Goal: Task Accomplishment & Management: Complete application form

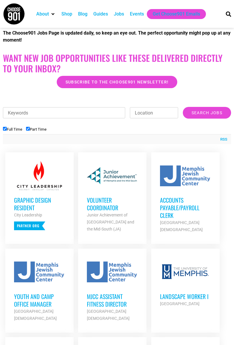
scroll to position [145, 0]
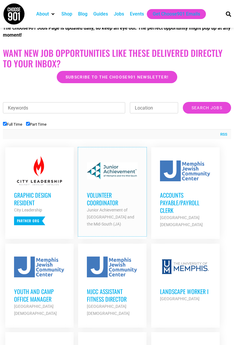
click at [107, 206] on h3 "Volunteer Coordinator" at bounding box center [112, 198] width 51 height 15
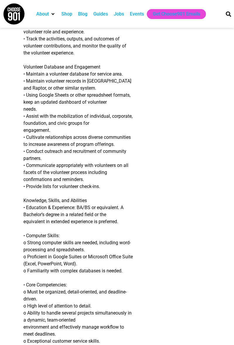
scroll to position [457, 0]
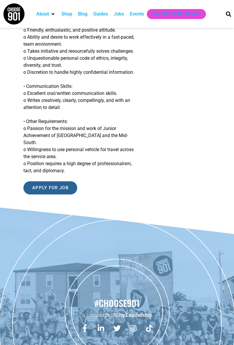
click at [61, 181] on input "Apply for job" at bounding box center [50, 187] width 54 height 13
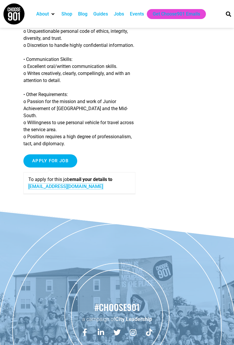
scroll to position [828, 0]
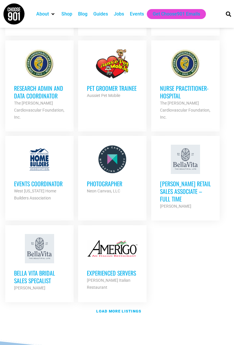
scroll to position [622, 0]
click at [135, 309] on strong "Load more listings" at bounding box center [118, 311] width 45 height 4
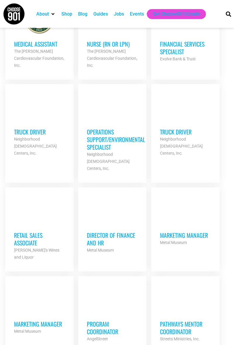
scroll to position [1022, 0]
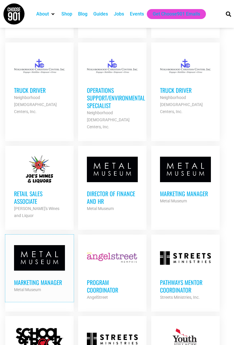
click at [24, 279] on h3 "Marketing Manager" at bounding box center [39, 283] width 51 height 8
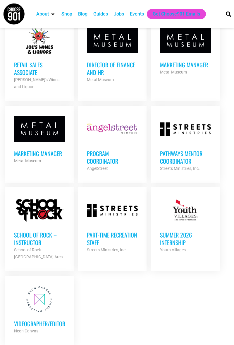
scroll to position [1192, 0]
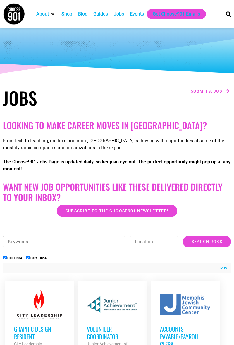
scroll to position [0, 0]
